Goal: Information Seeking & Learning: Learn about a topic

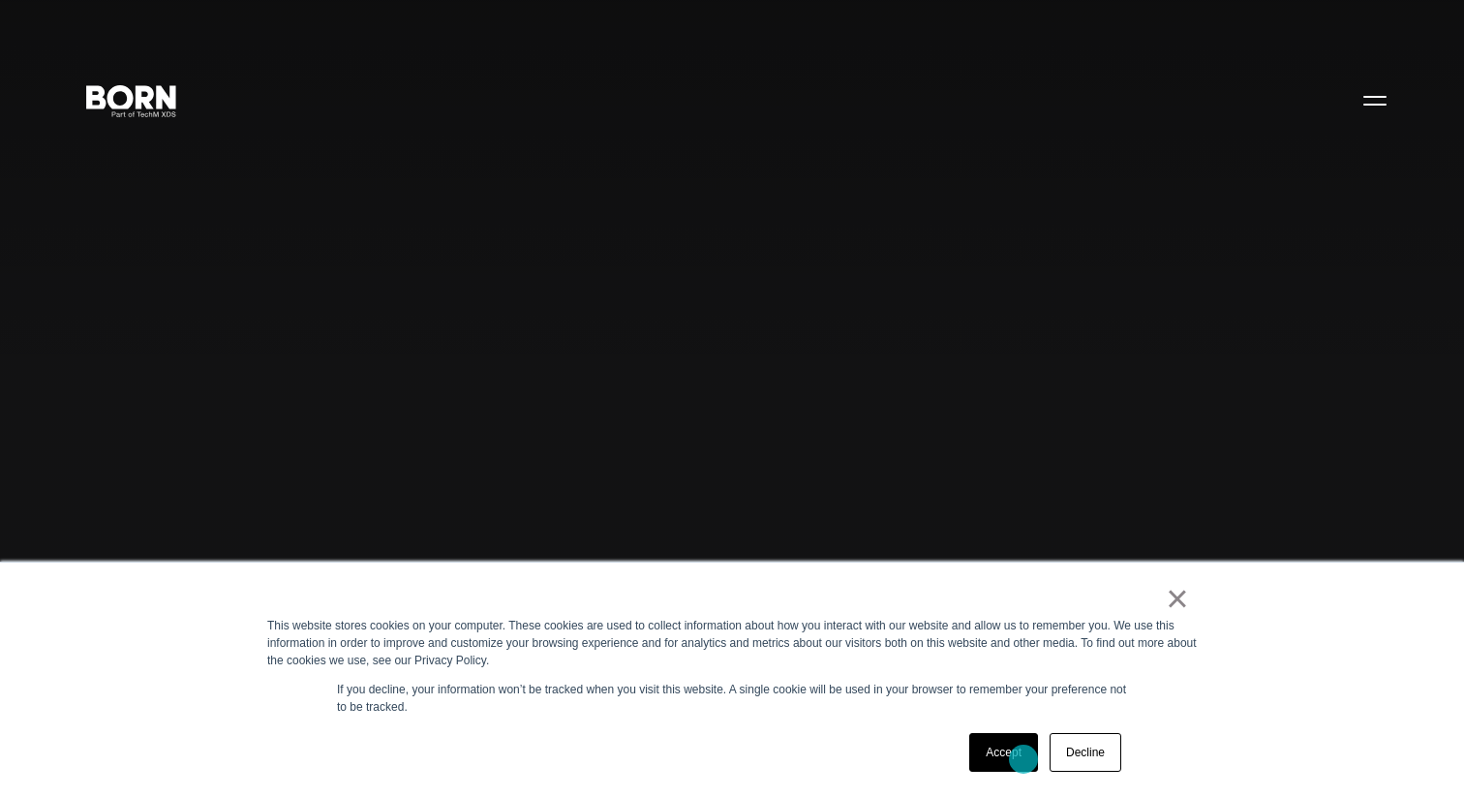
click at [1023, 759] on link "Accept" at bounding box center [1003, 752] width 69 height 39
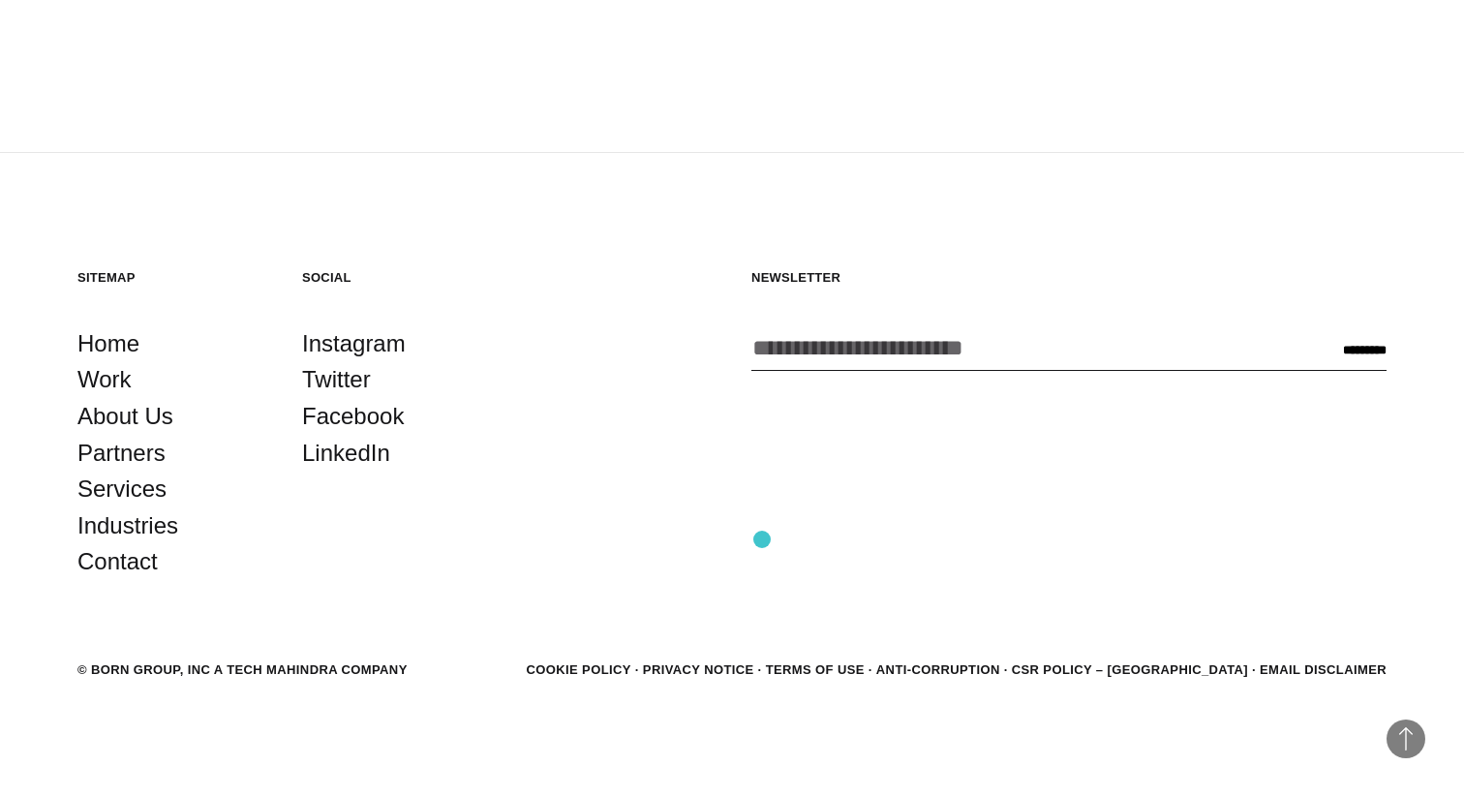
scroll to position [5697, 0]
click at [157, 421] on link "About Us" at bounding box center [125, 415] width 96 height 37
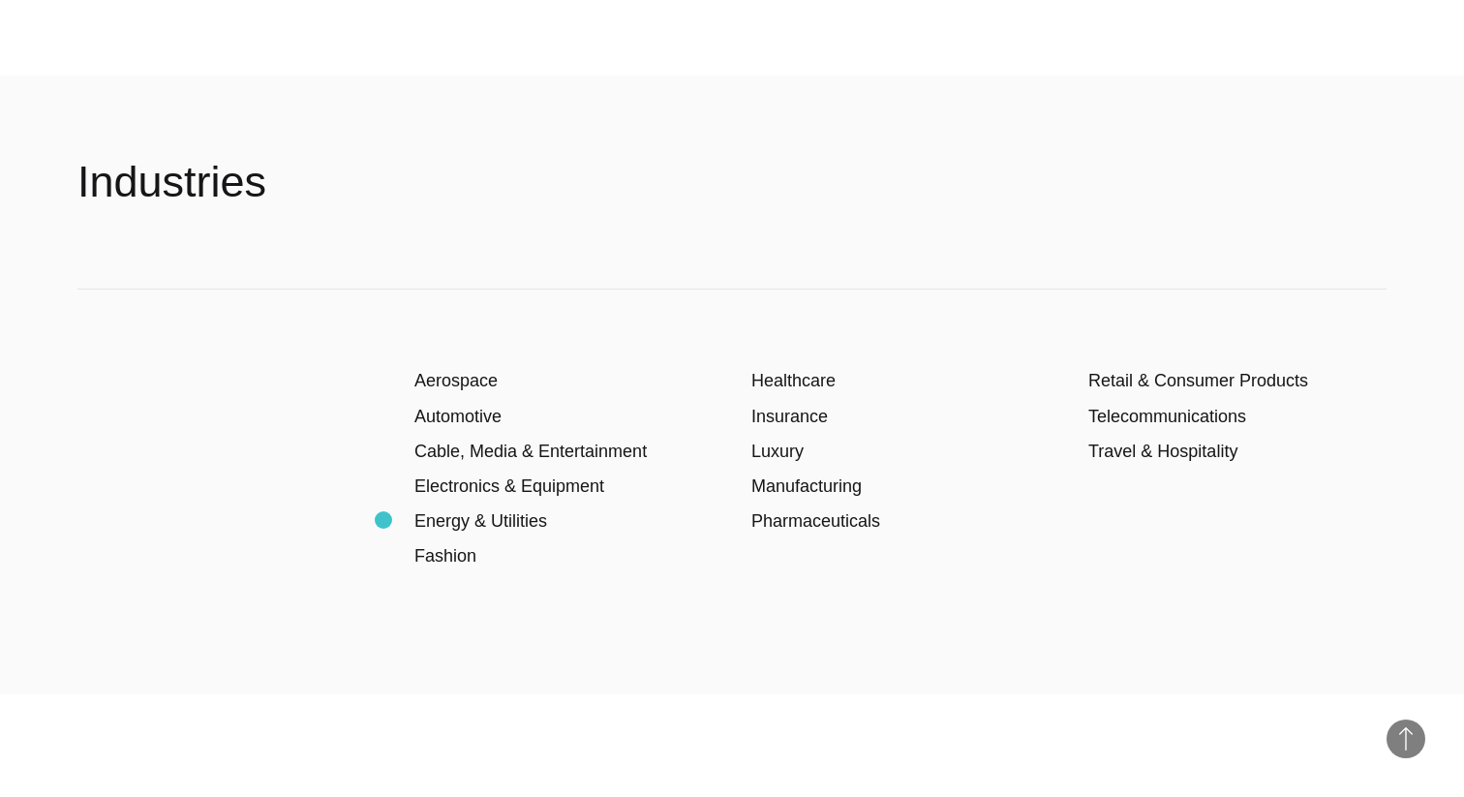
scroll to position [3252, 0]
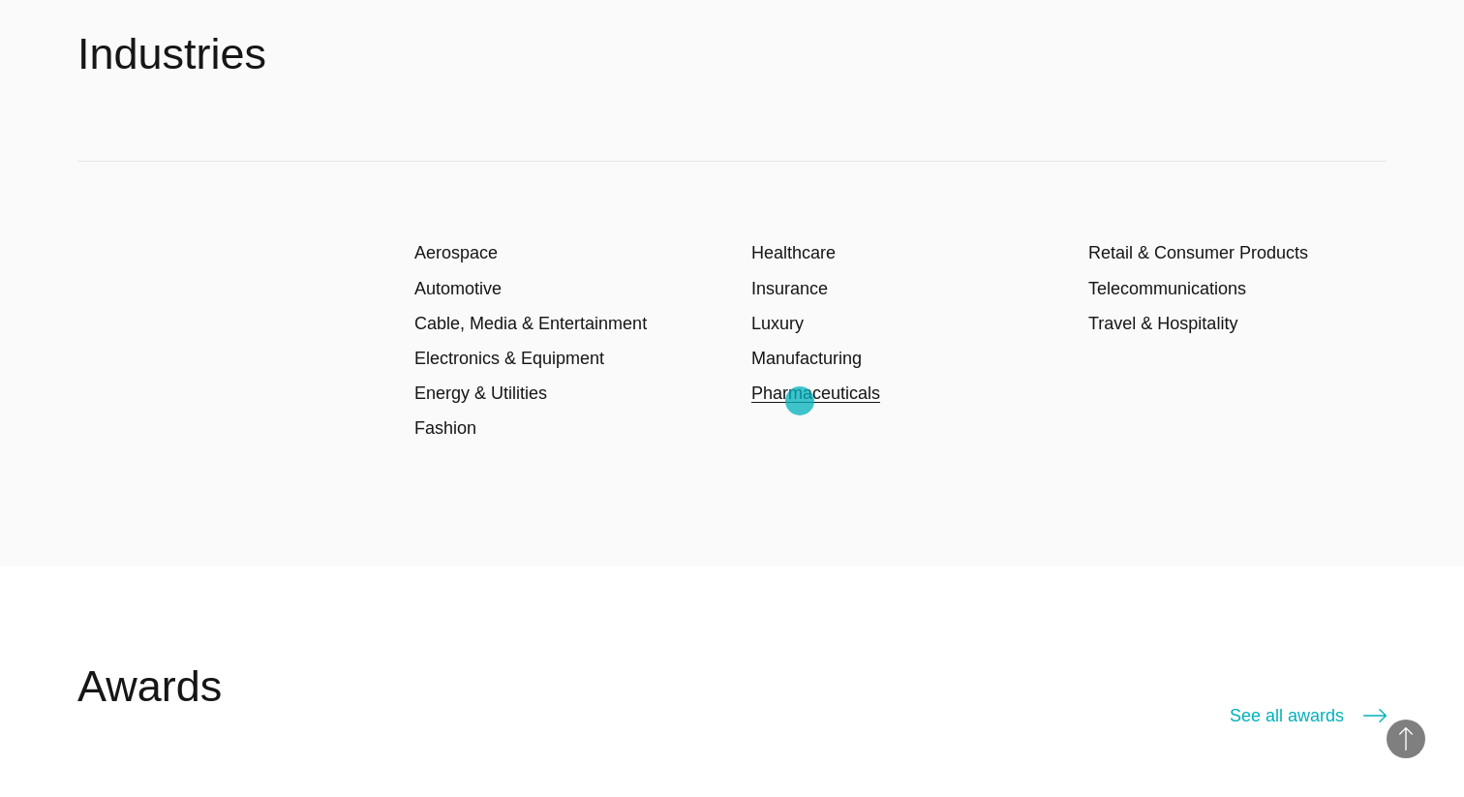
click at [800, 401] on link "Pharmaceuticals" at bounding box center [815, 392] width 129 height 19
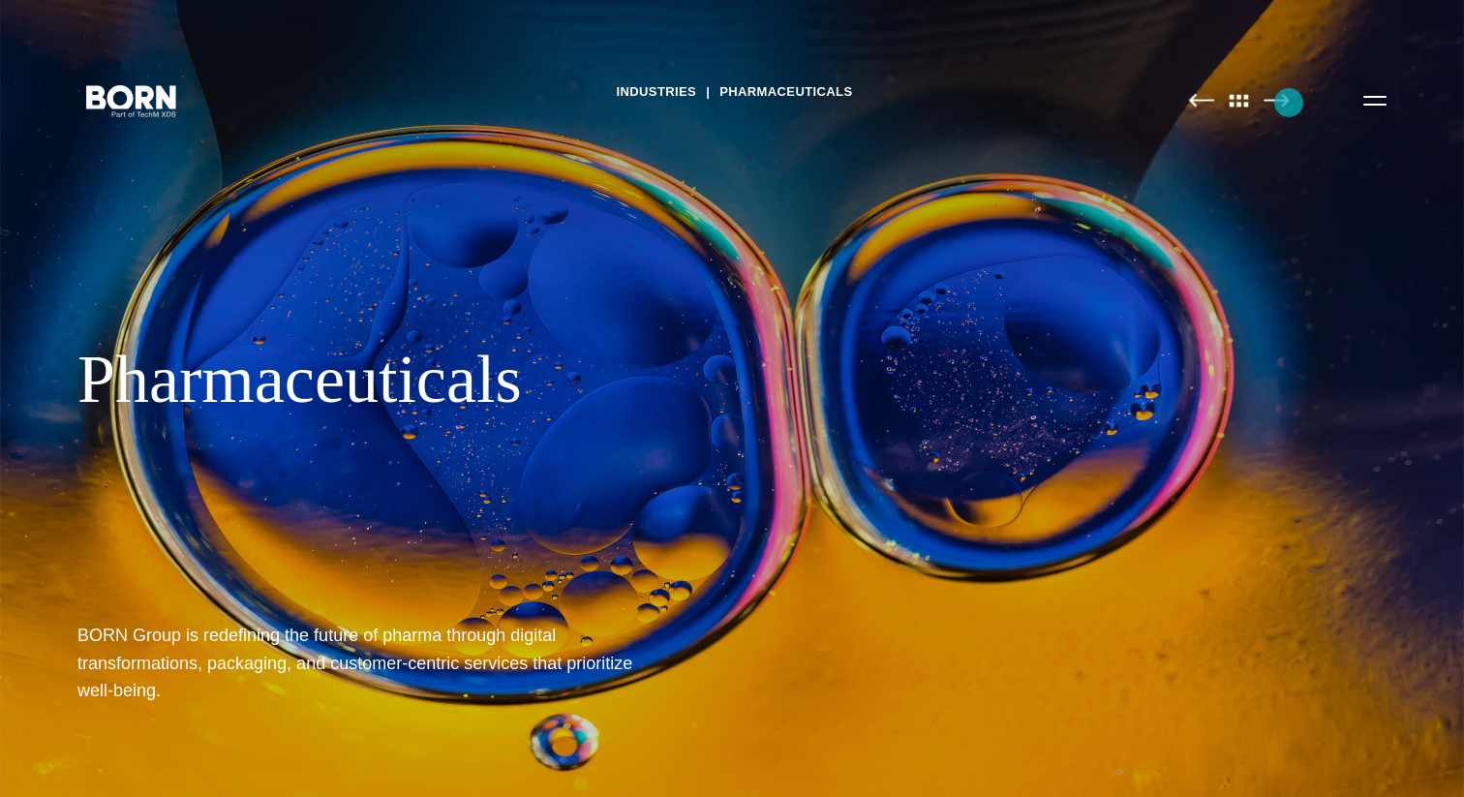
click at [1289, 103] on img at bounding box center [1277, 100] width 26 height 15
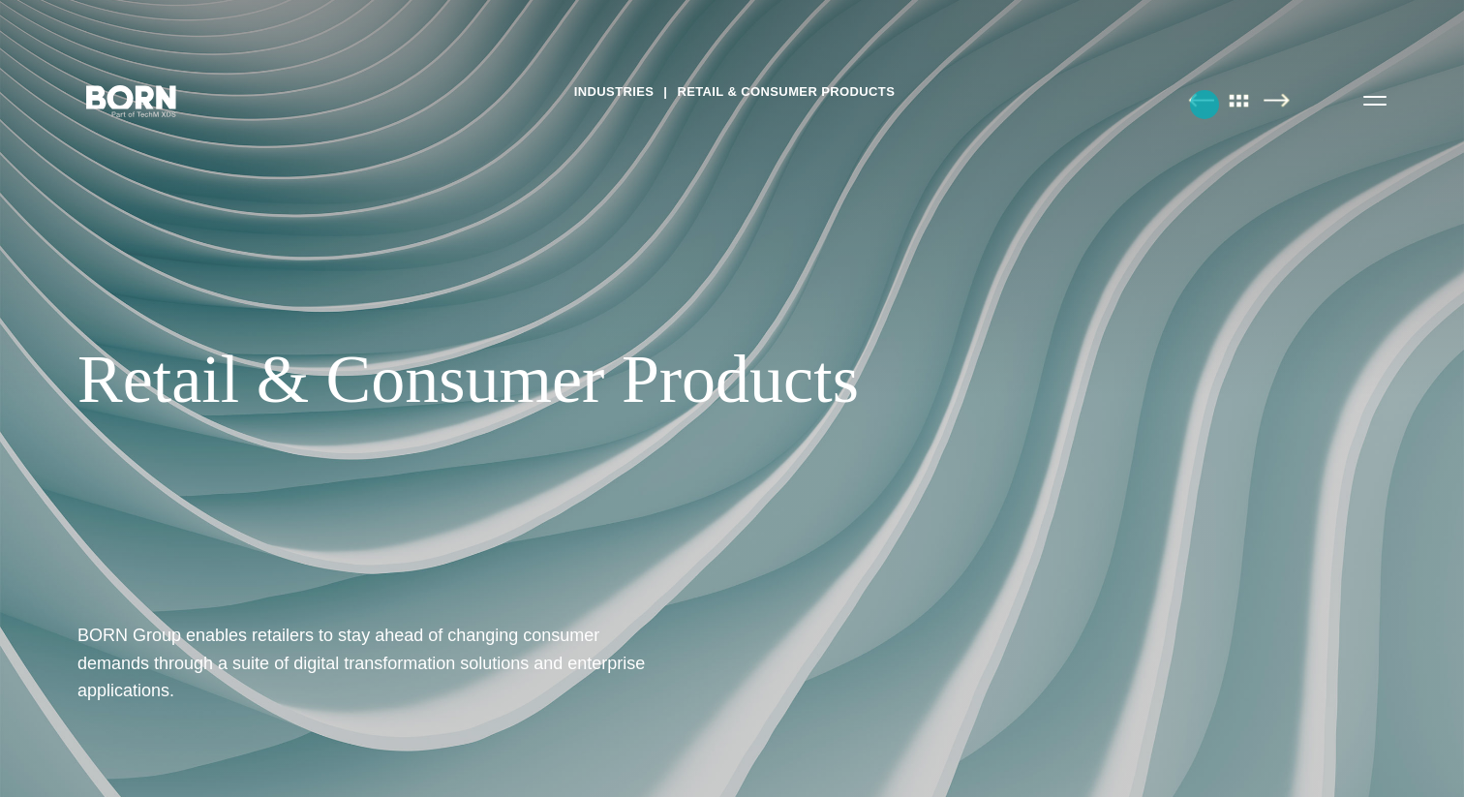
click at [1205, 105] on img at bounding box center [1201, 100] width 26 height 15
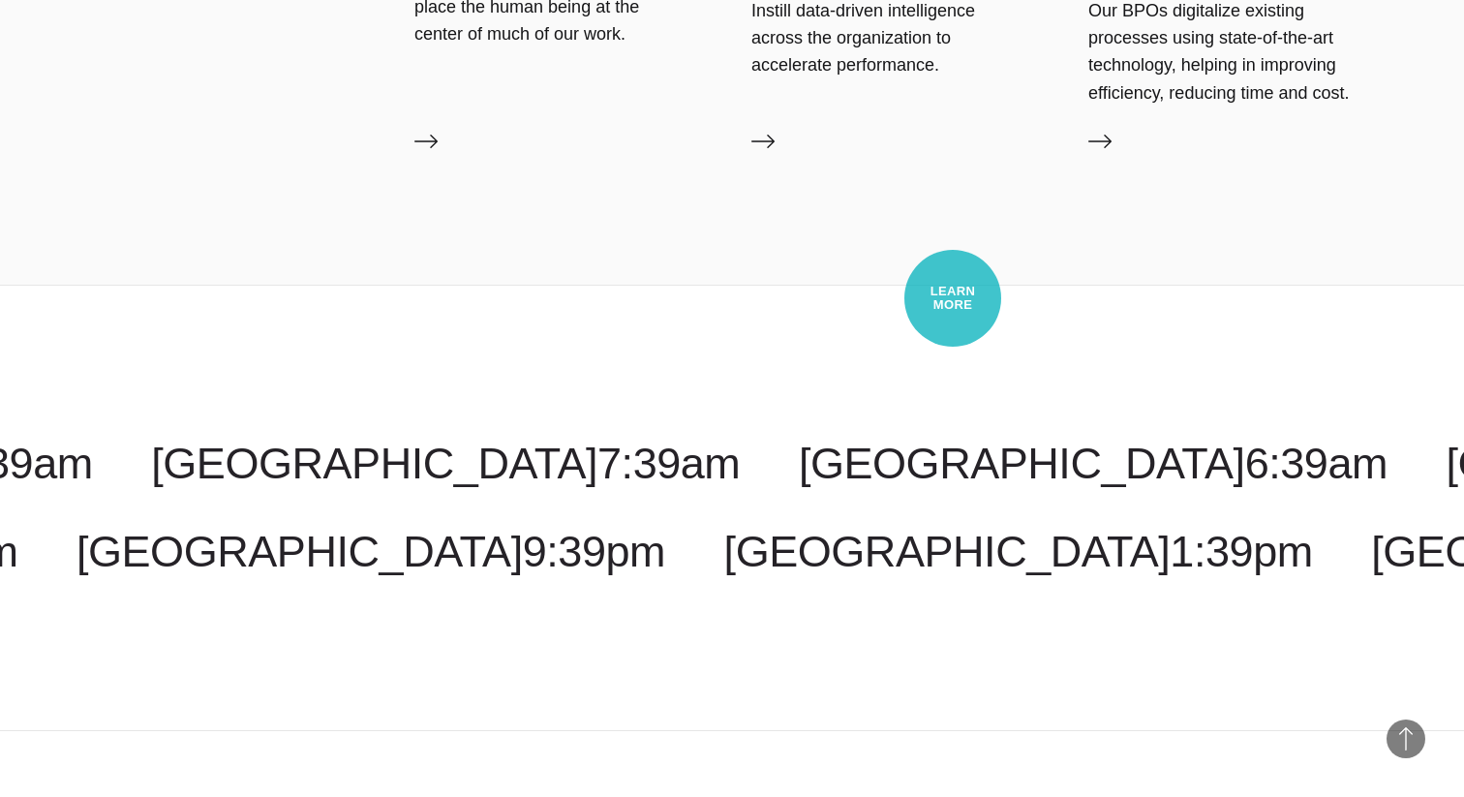
scroll to position [4924, 0]
